Goal: Task Accomplishment & Management: Manage account settings

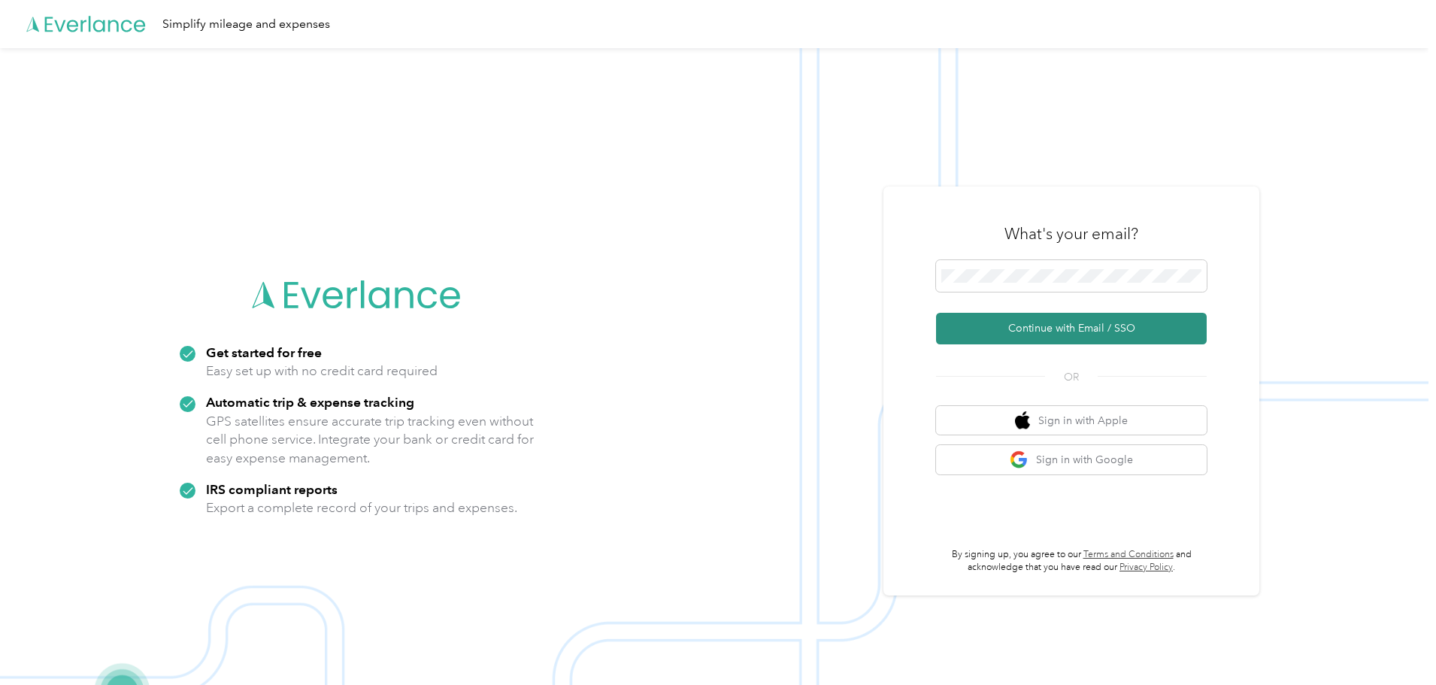
click at [1045, 318] on button "Continue with Email / SSO" at bounding box center [1071, 329] width 271 height 32
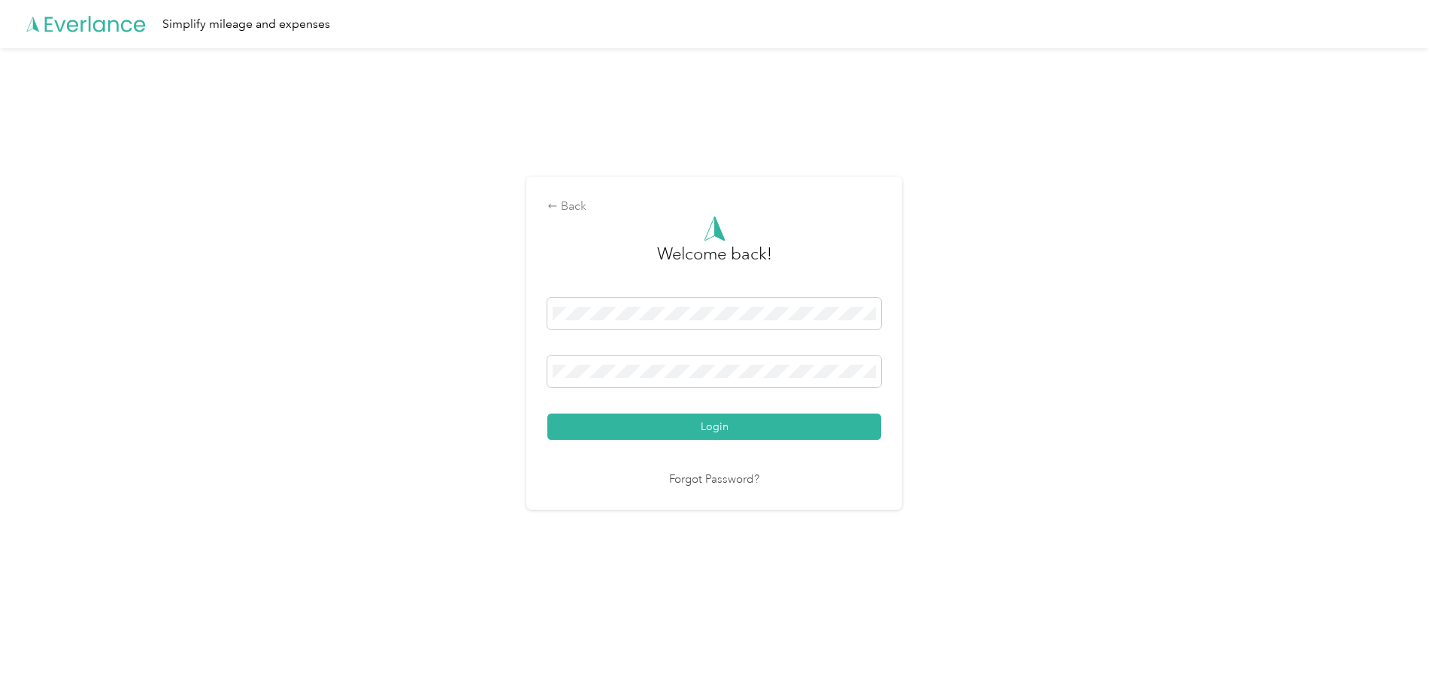
click at [717, 420] on button "Login" at bounding box center [714, 427] width 334 height 26
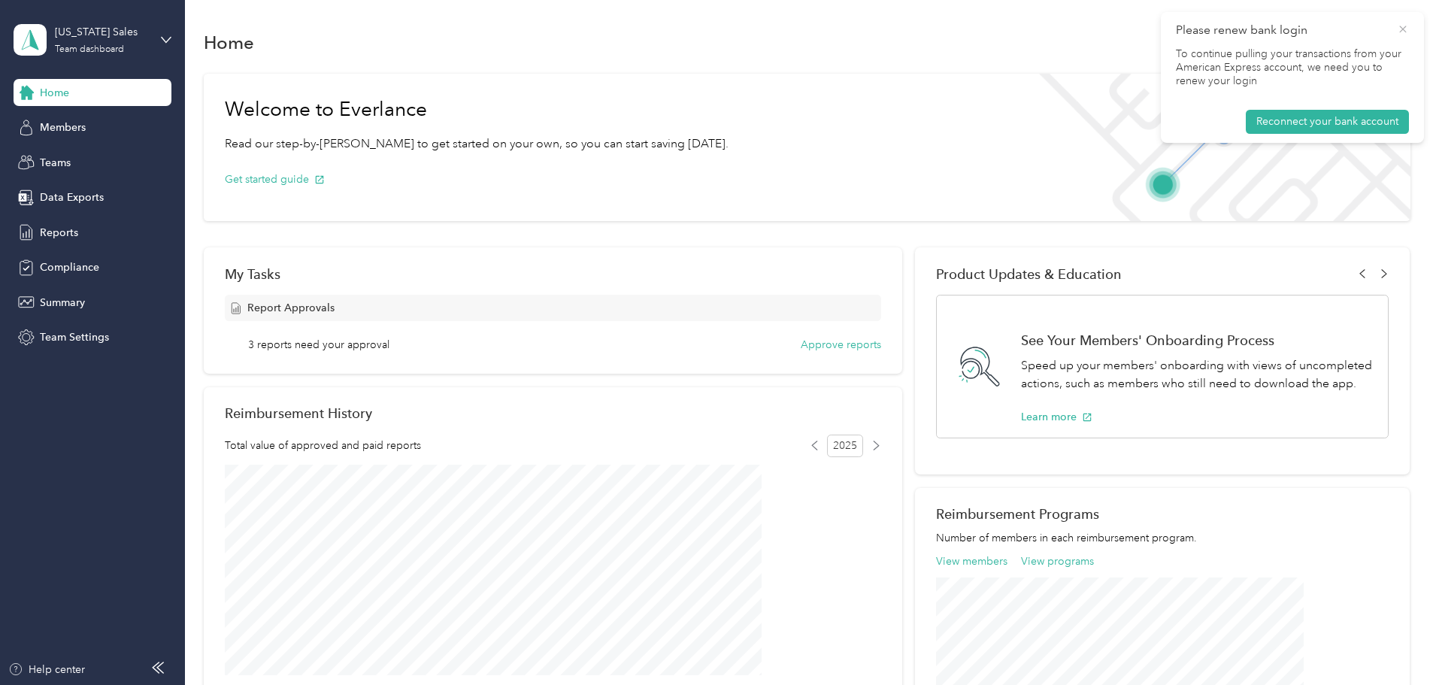
click at [1400, 31] on icon at bounding box center [1403, 30] width 12 height 14
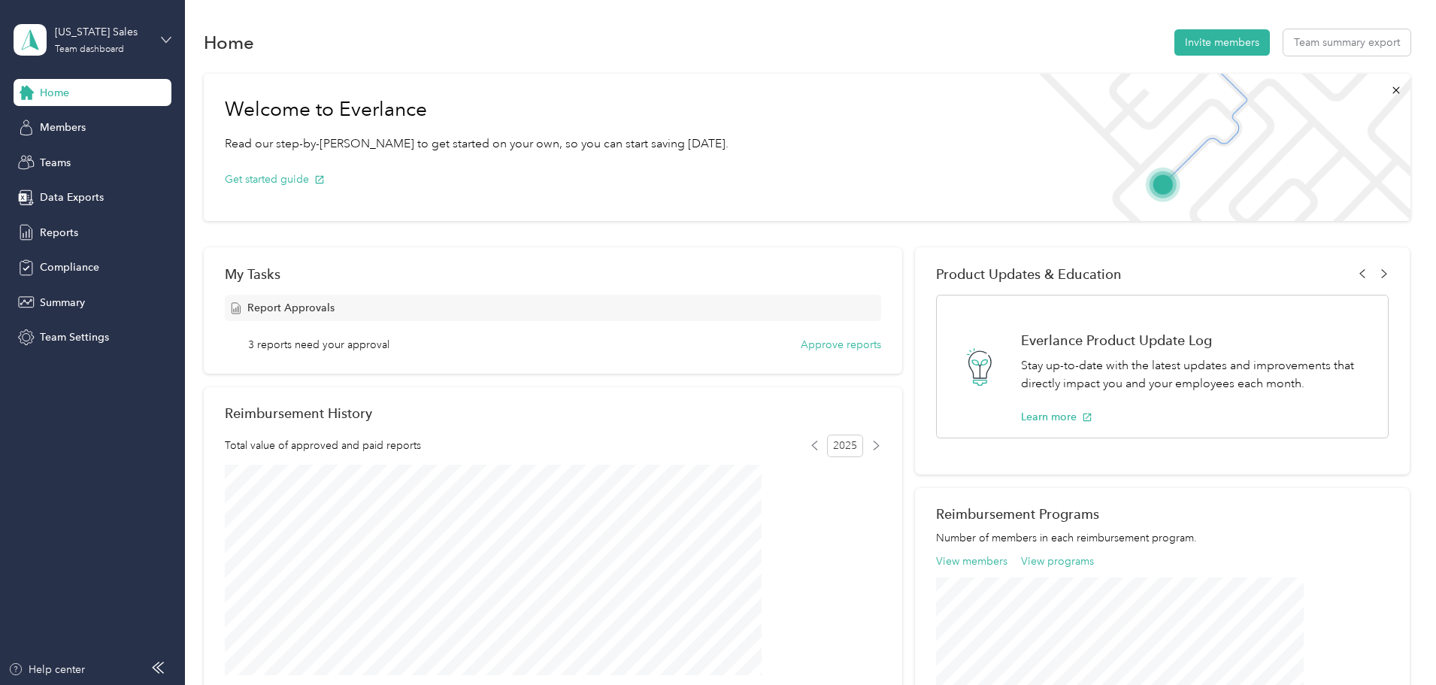
click at [167, 43] on icon at bounding box center [166, 40] width 11 height 11
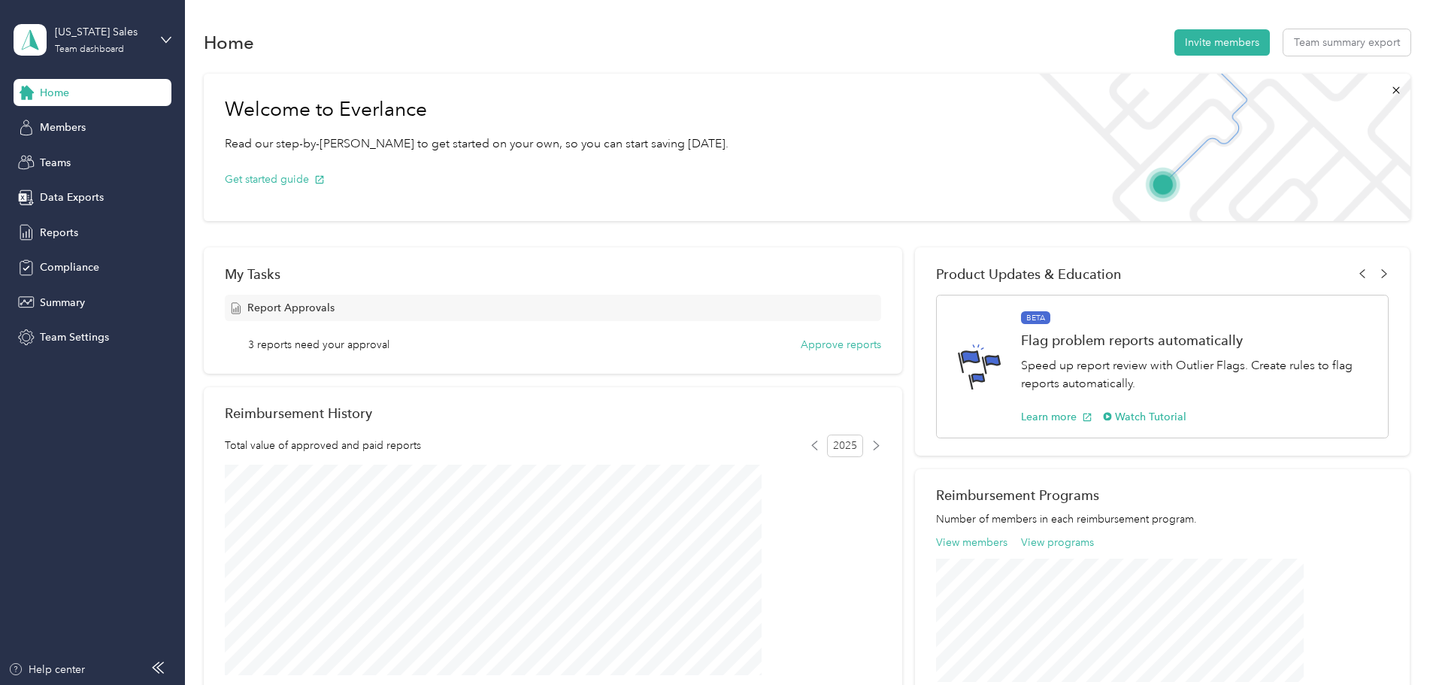
click at [110, 126] on div "Team dashboard" at bounding box center [172, 124] width 296 height 26
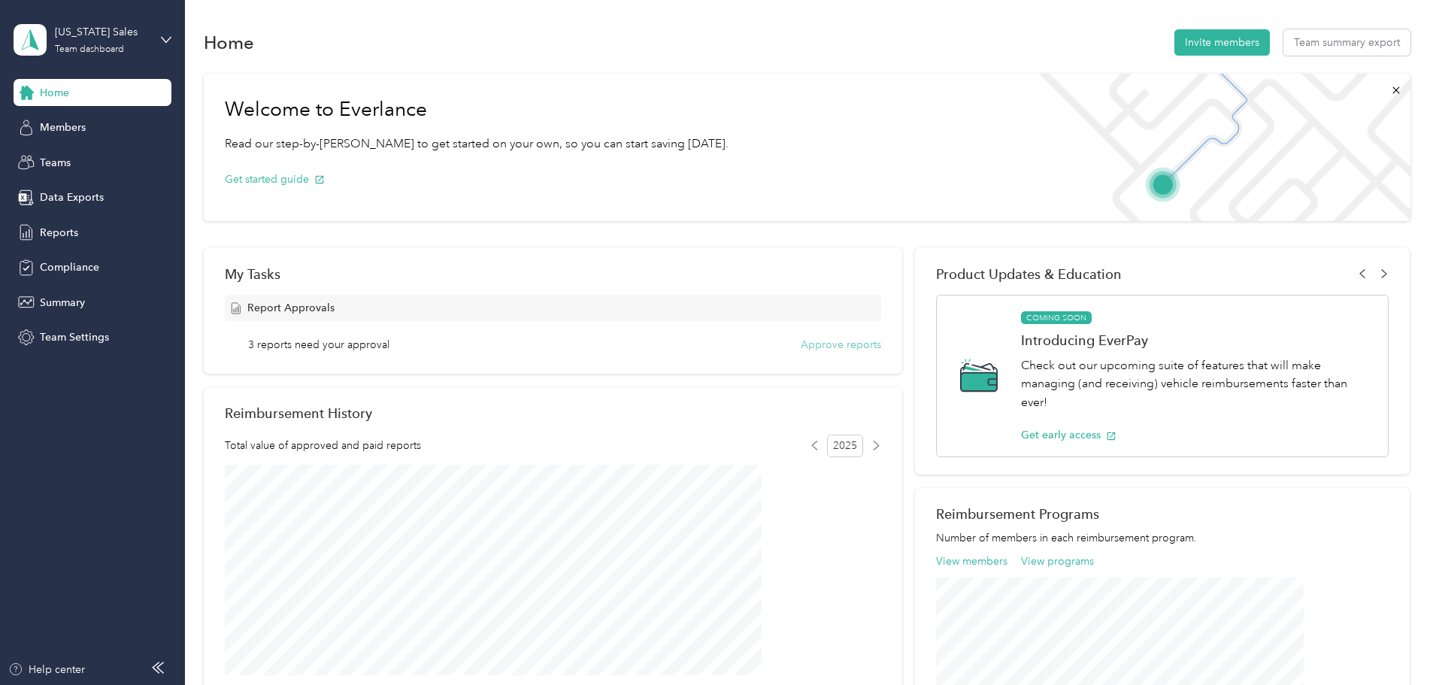
click at [808, 341] on button "Approve reports" at bounding box center [841, 345] width 80 height 16
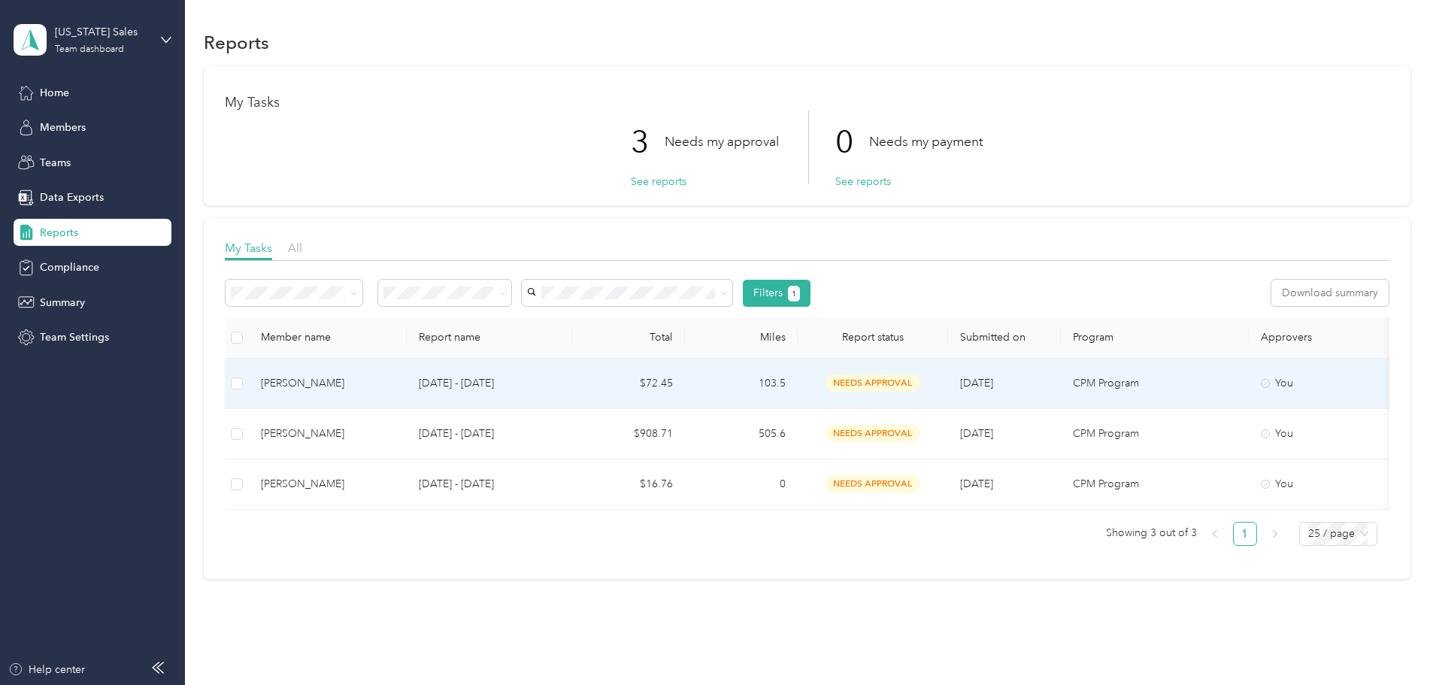
click at [572, 379] on td "[DATE] - [DATE]" at bounding box center [489, 384] width 165 height 50
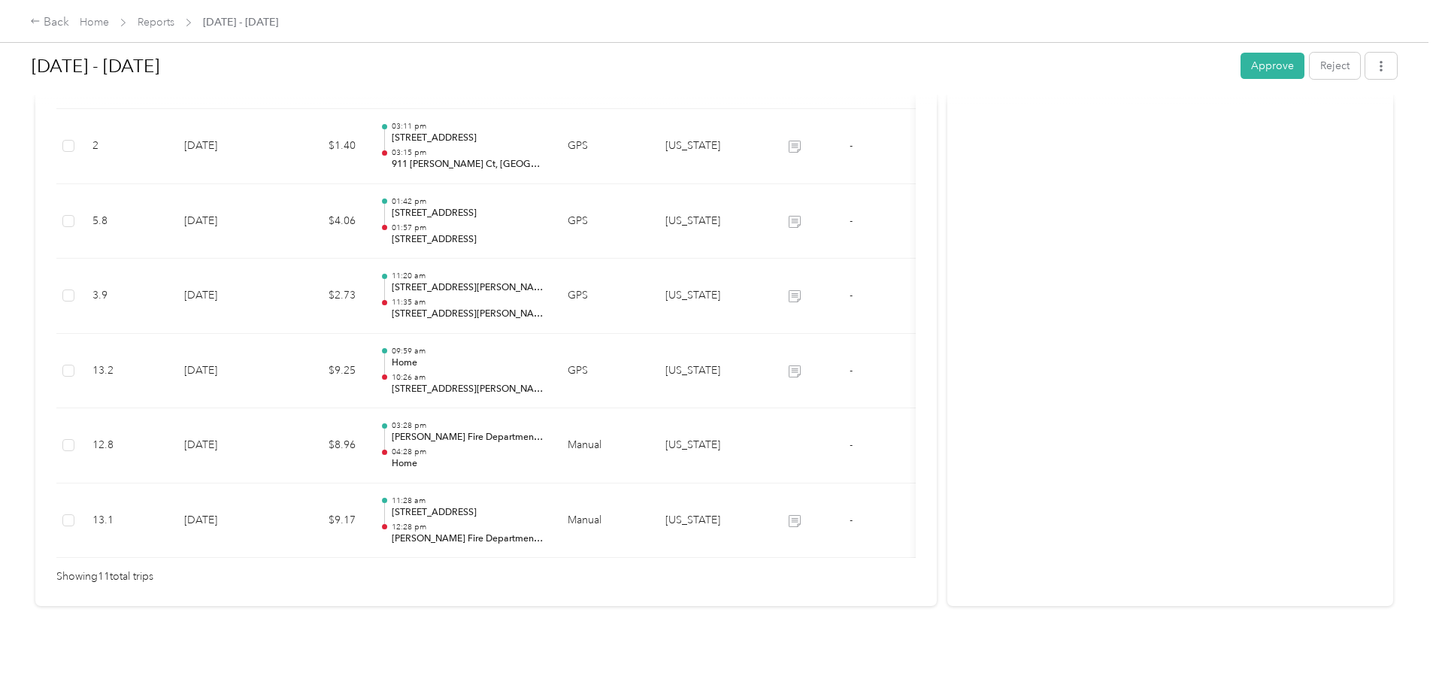
scroll to position [830, 0]
click at [1241, 77] on button "Approve" at bounding box center [1273, 66] width 64 height 26
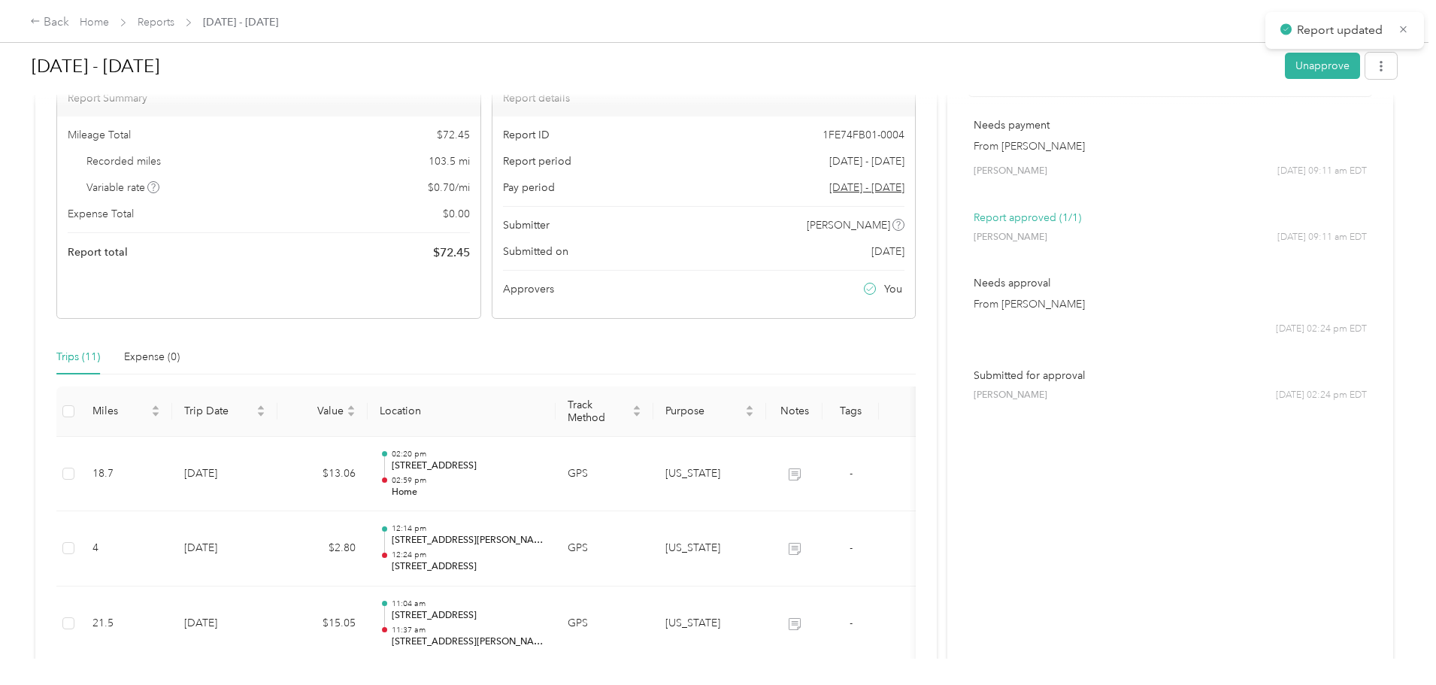
scroll to position [0, 0]
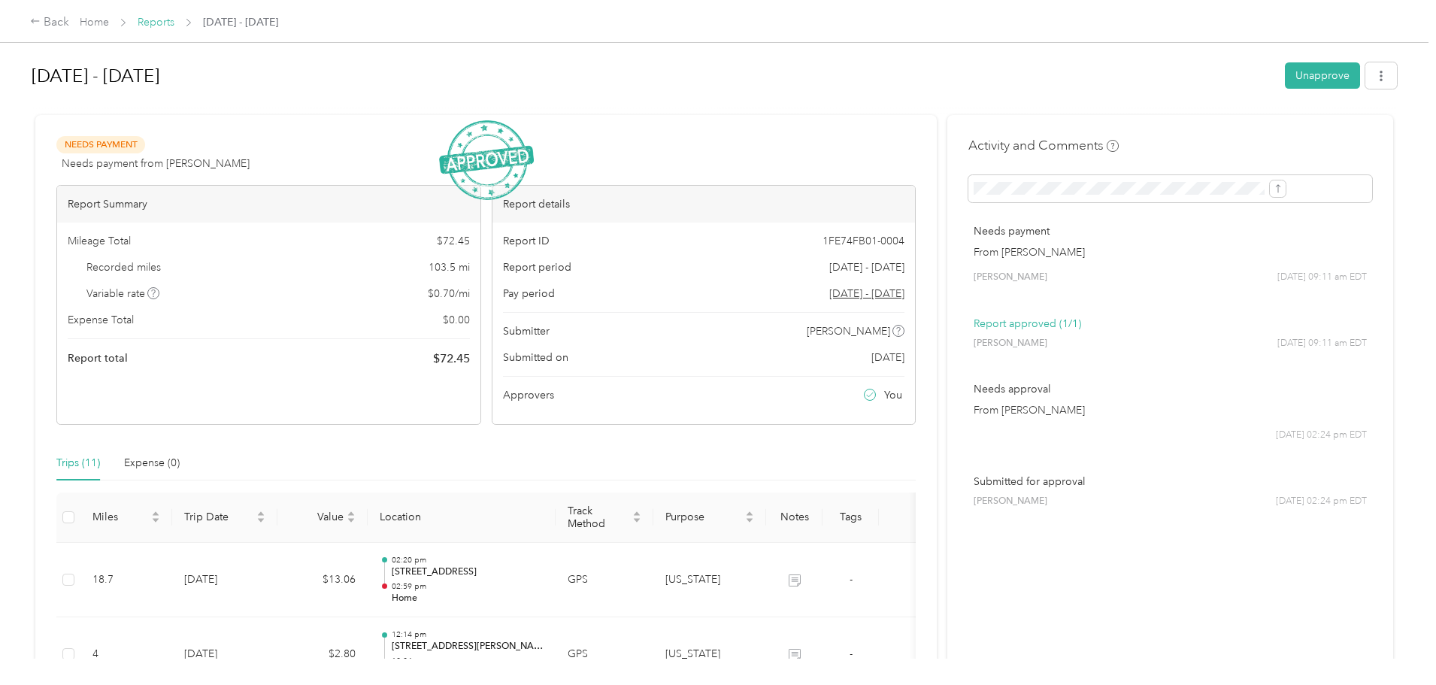
click at [174, 24] on link "Reports" at bounding box center [156, 22] width 37 height 13
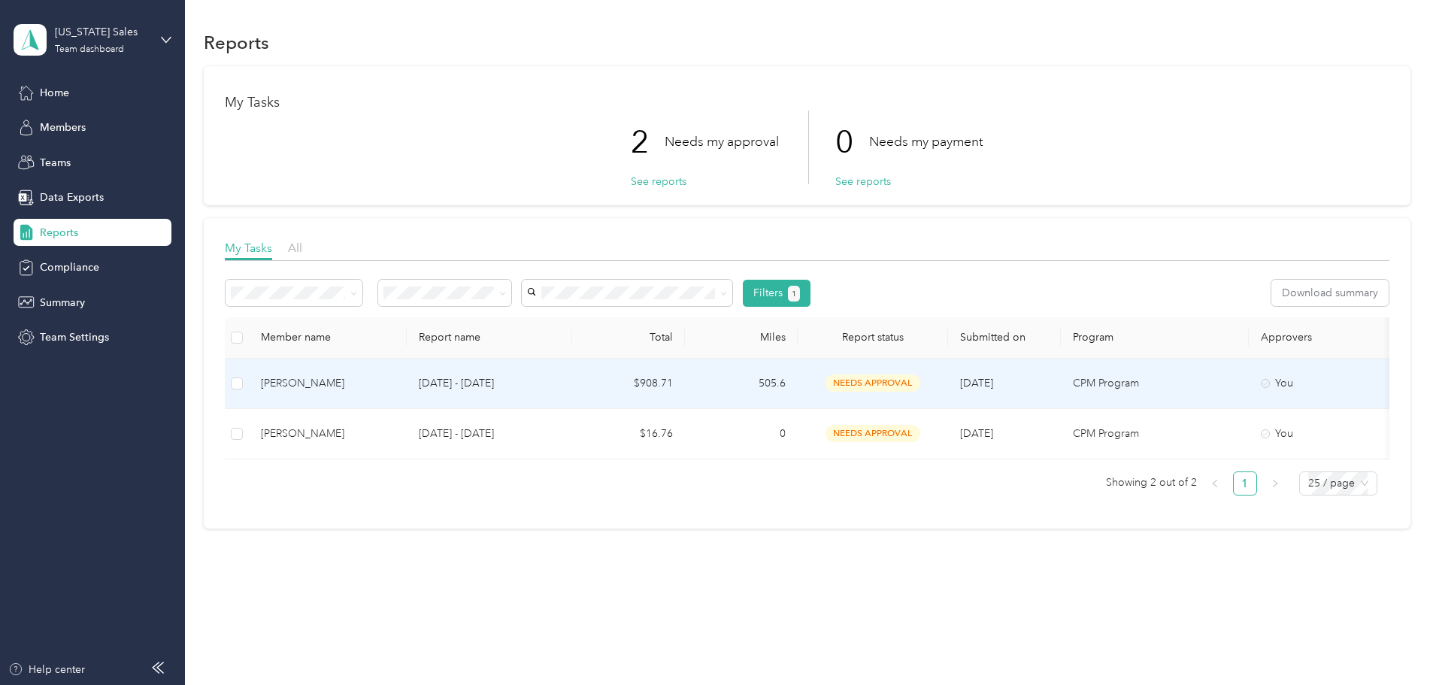
click at [395, 384] on div "[PERSON_NAME]" at bounding box center [328, 383] width 134 height 17
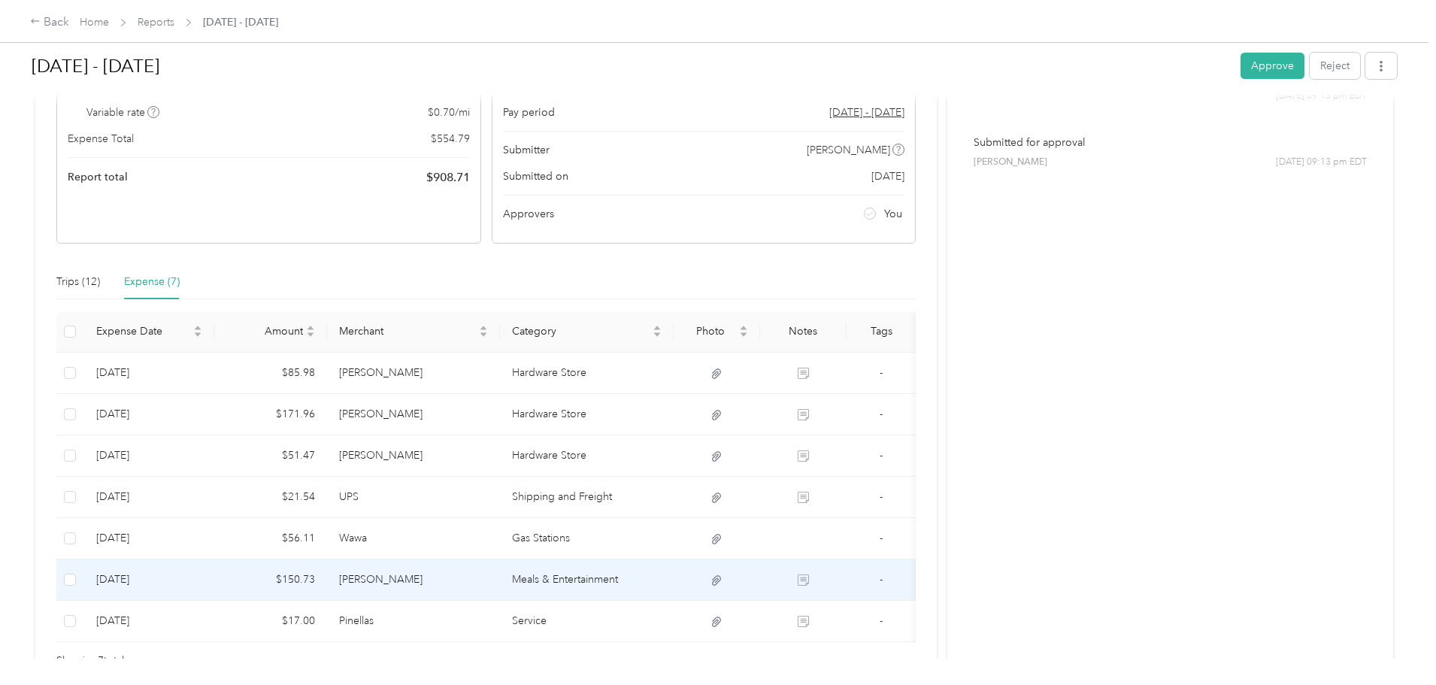
scroll to position [226, 0]
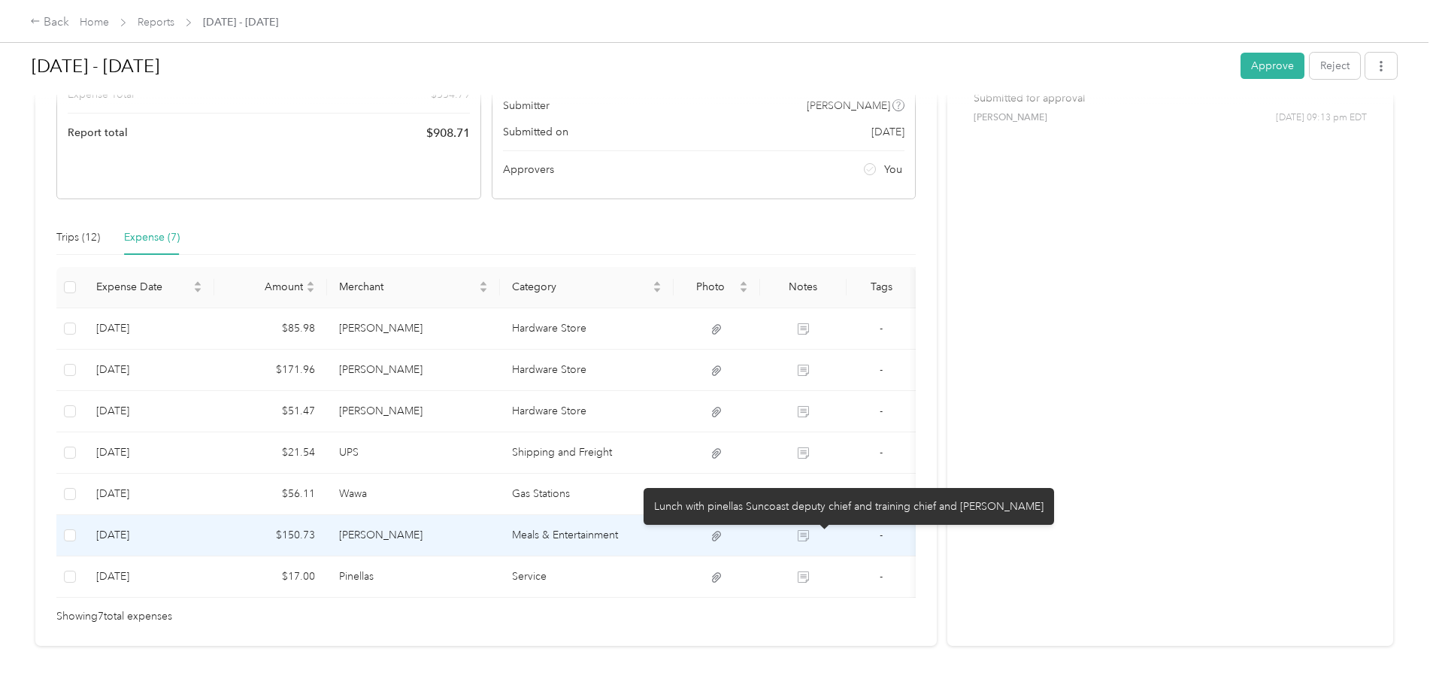
click at [809, 534] on icon at bounding box center [803, 535] width 11 height 11
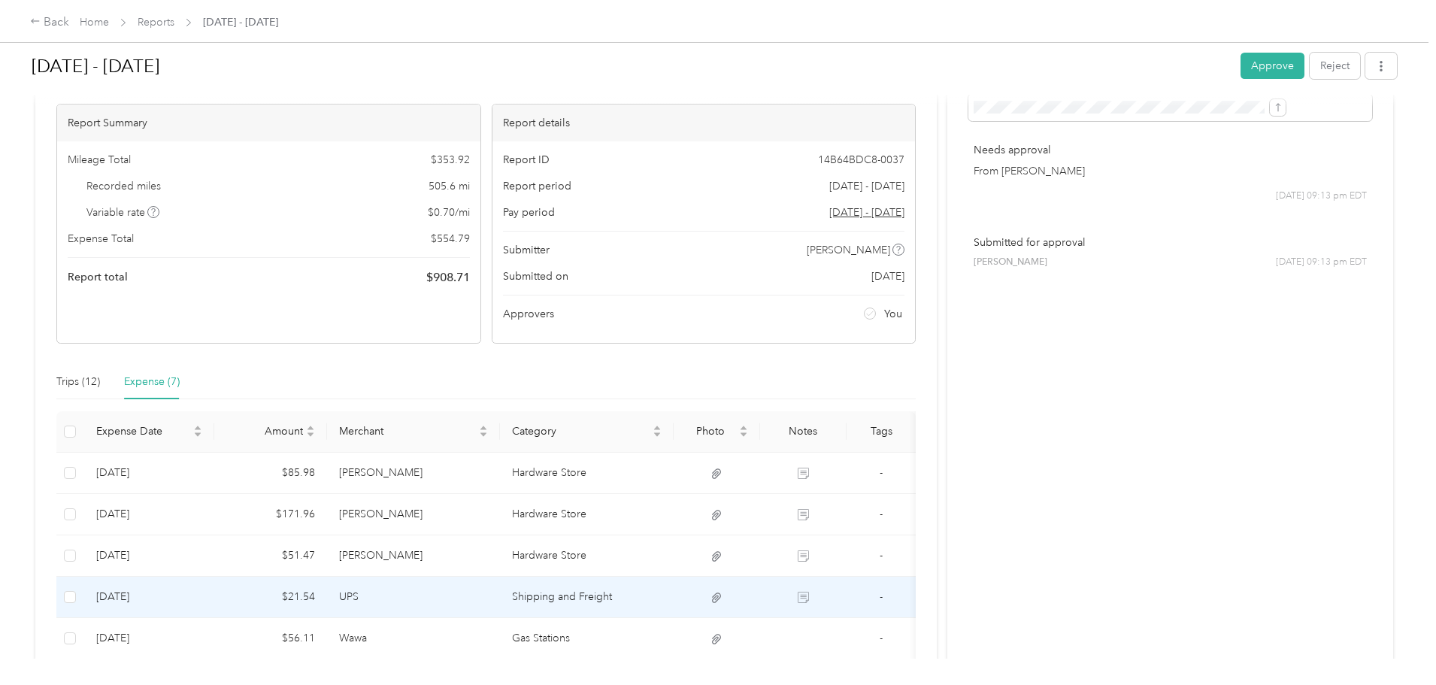
scroll to position [0, 0]
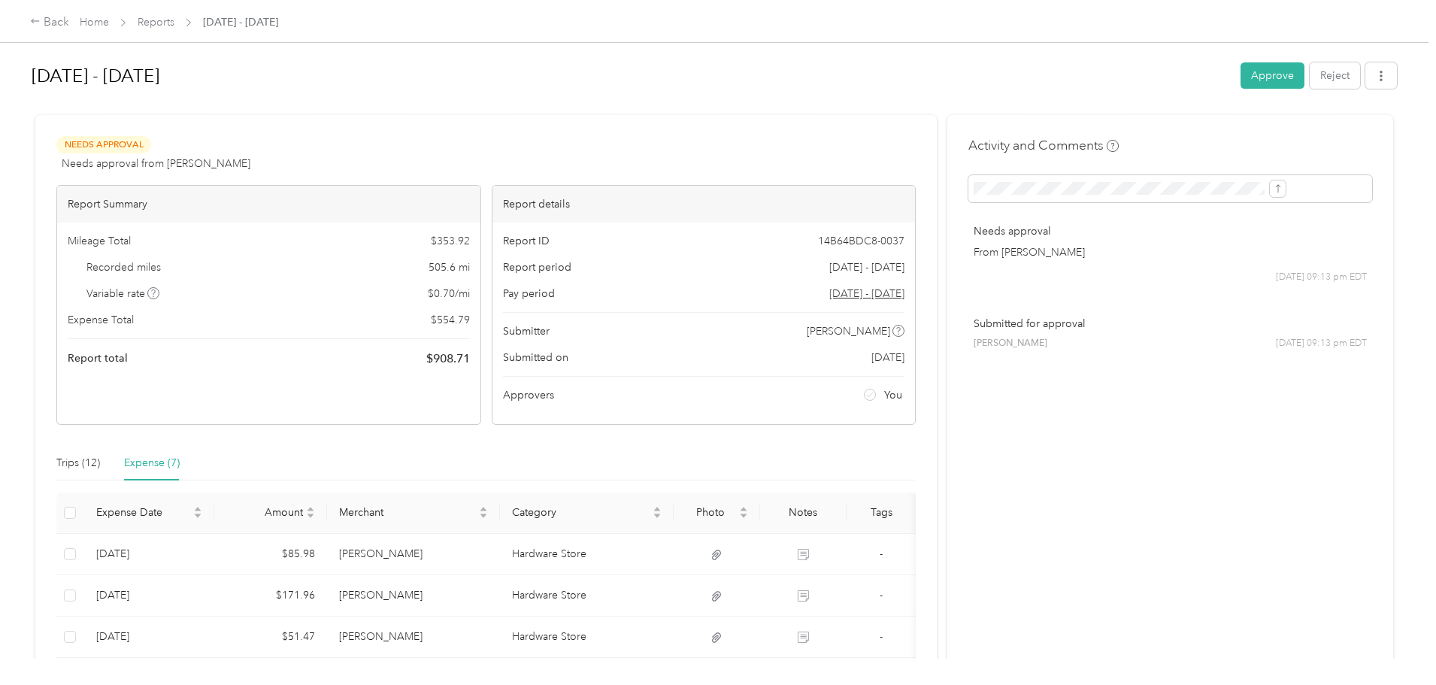
click at [1241, 70] on button "Approve" at bounding box center [1273, 75] width 64 height 26
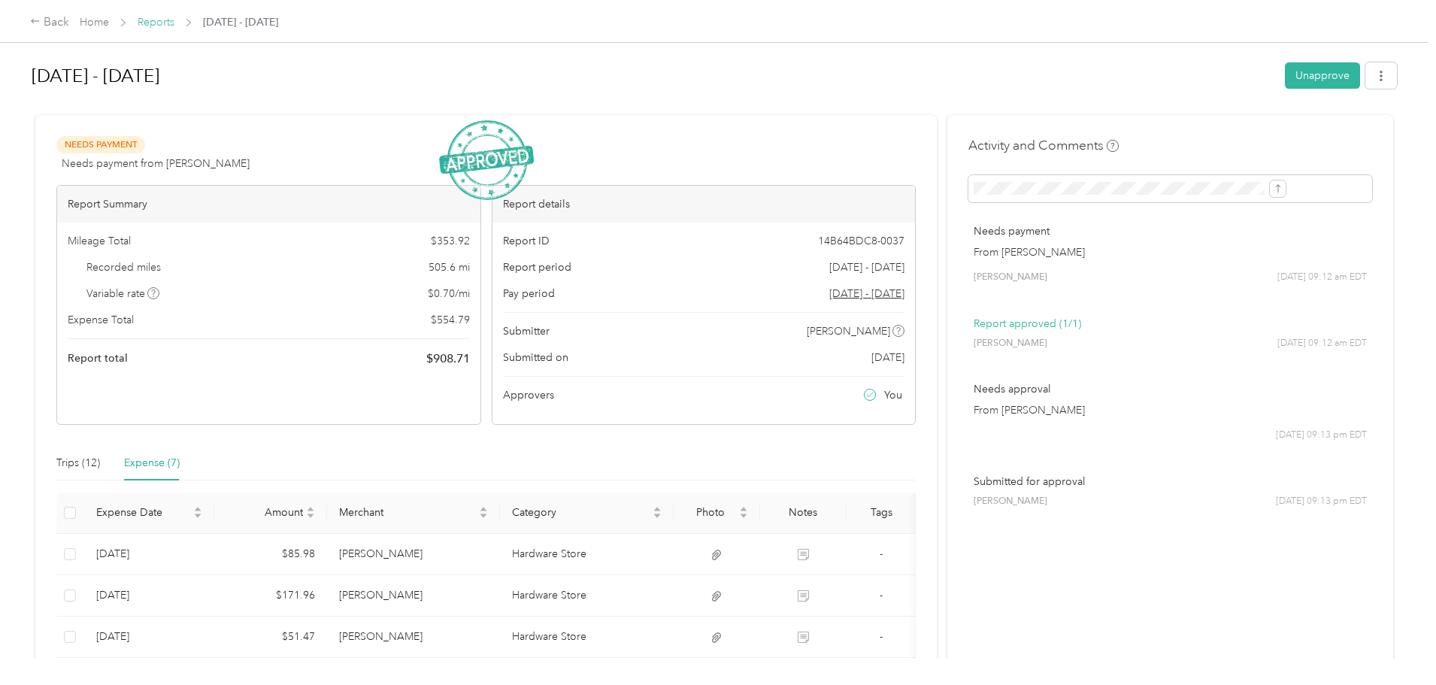
click at [174, 25] on link "Reports" at bounding box center [156, 22] width 37 height 13
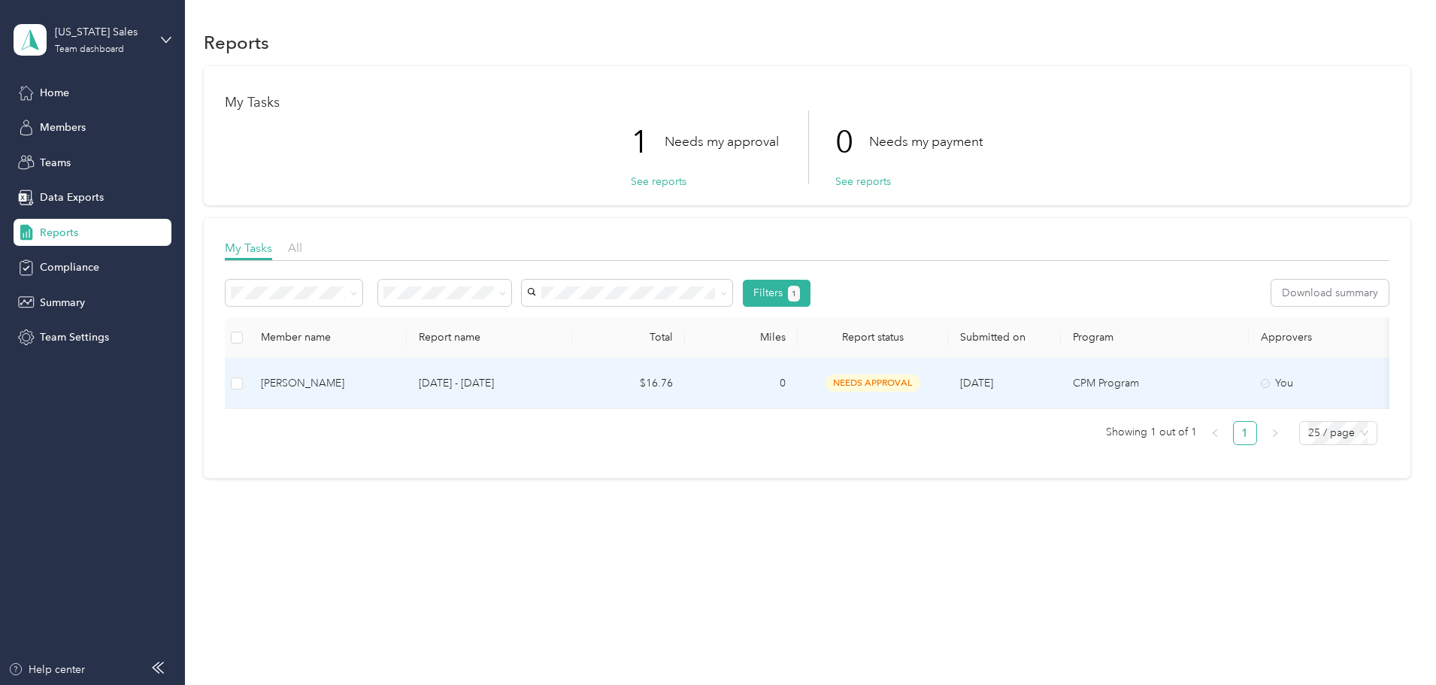
click at [560, 388] on p "[DATE] - [DATE]" at bounding box center [489, 383] width 141 height 17
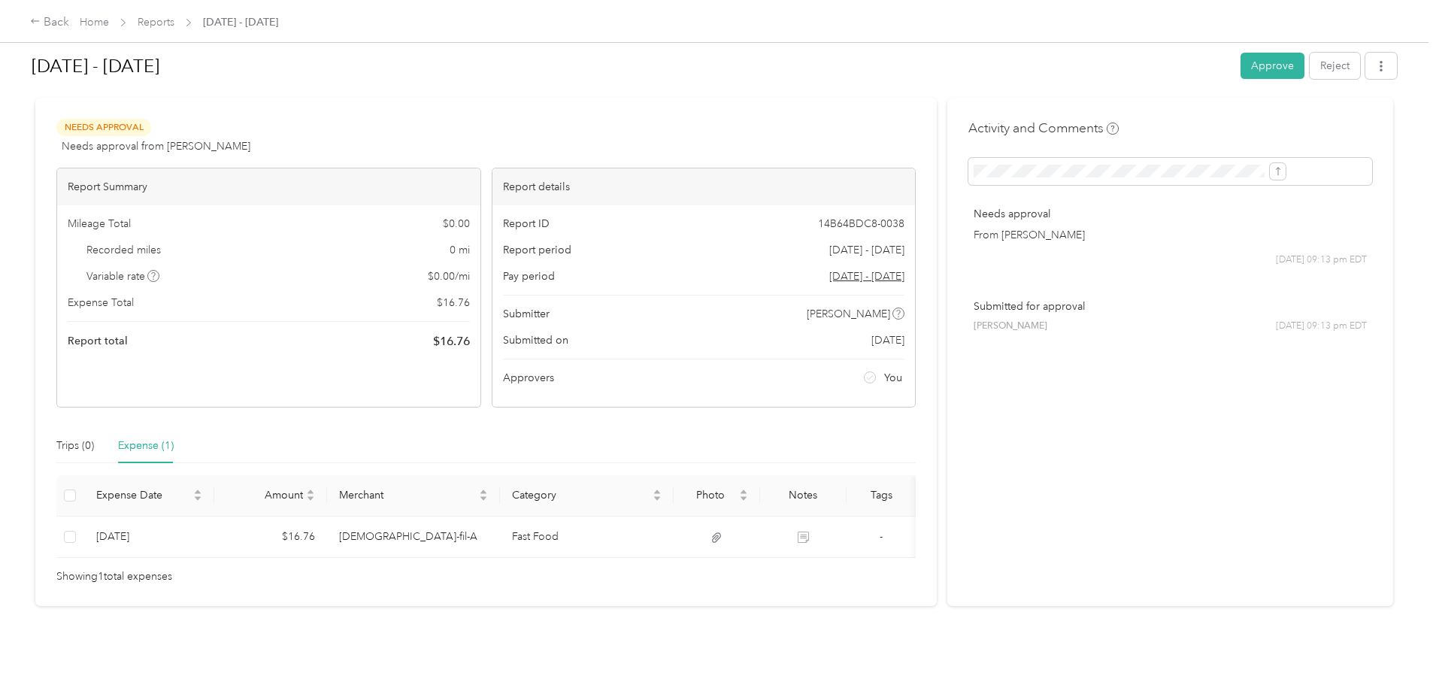
scroll to position [40, 0]
click at [1273, 166] on icon "submit" at bounding box center [1278, 171] width 11 height 11
click at [1241, 72] on button "Approve" at bounding box center [1273, 66] width 64 height 26
